Goal: Task Accomplishment & Management: Manage account settings

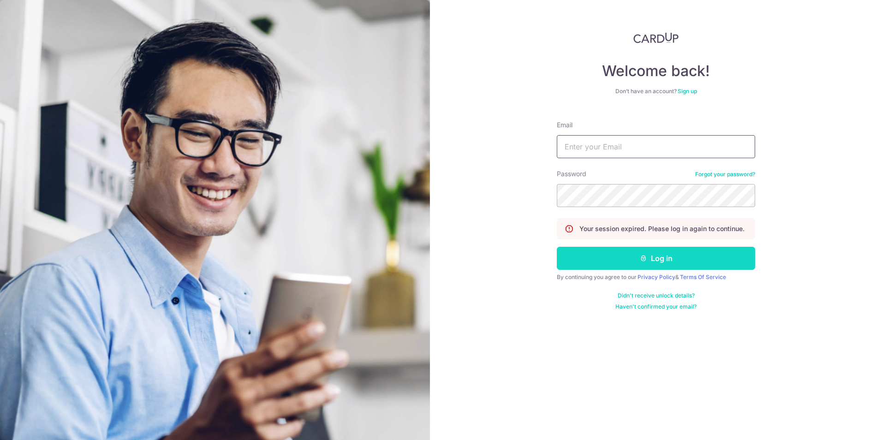
type input "[EMAIL_ADDRESS][DOMAIN_NAME]"
click at [682, 260] on button "Log in" at bounding box center [656, 258] width 198 height 23
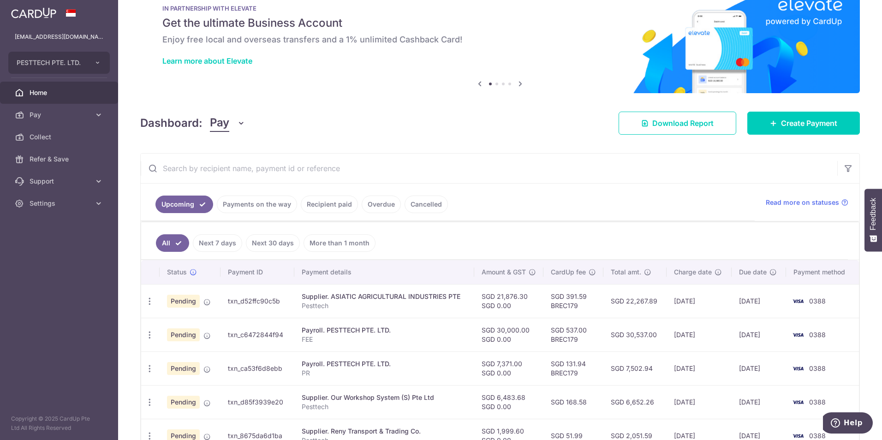
scroll to position [46, 0]
